Goal: Task Accomplishment & Management: Use online tool/utility

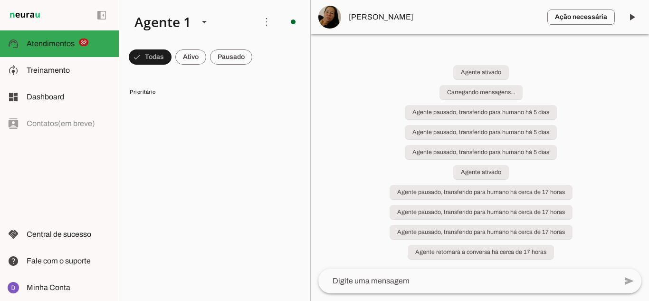
scroll to position [941, 0]
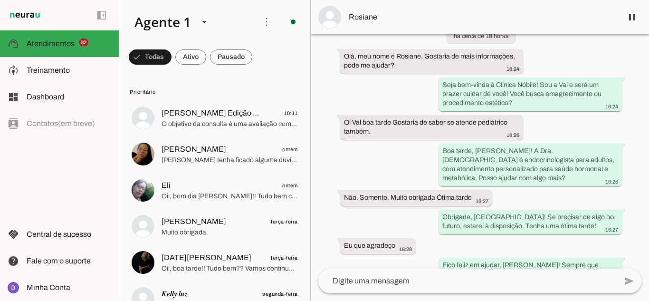
scroll to position [87, 0]
